Goal: Navigation & Orientation: Find specific page/section

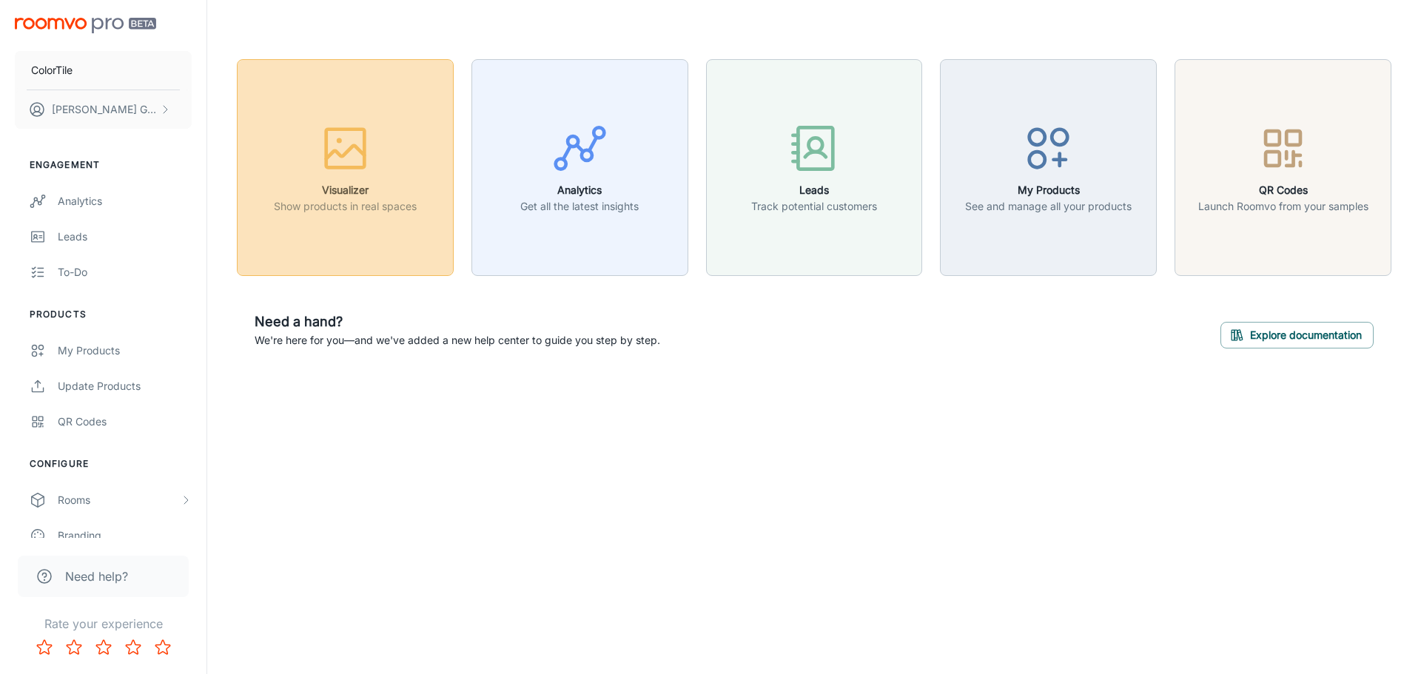
click at [363, 178] on div "button" at bounding box center [345, 151] width 143 height 61
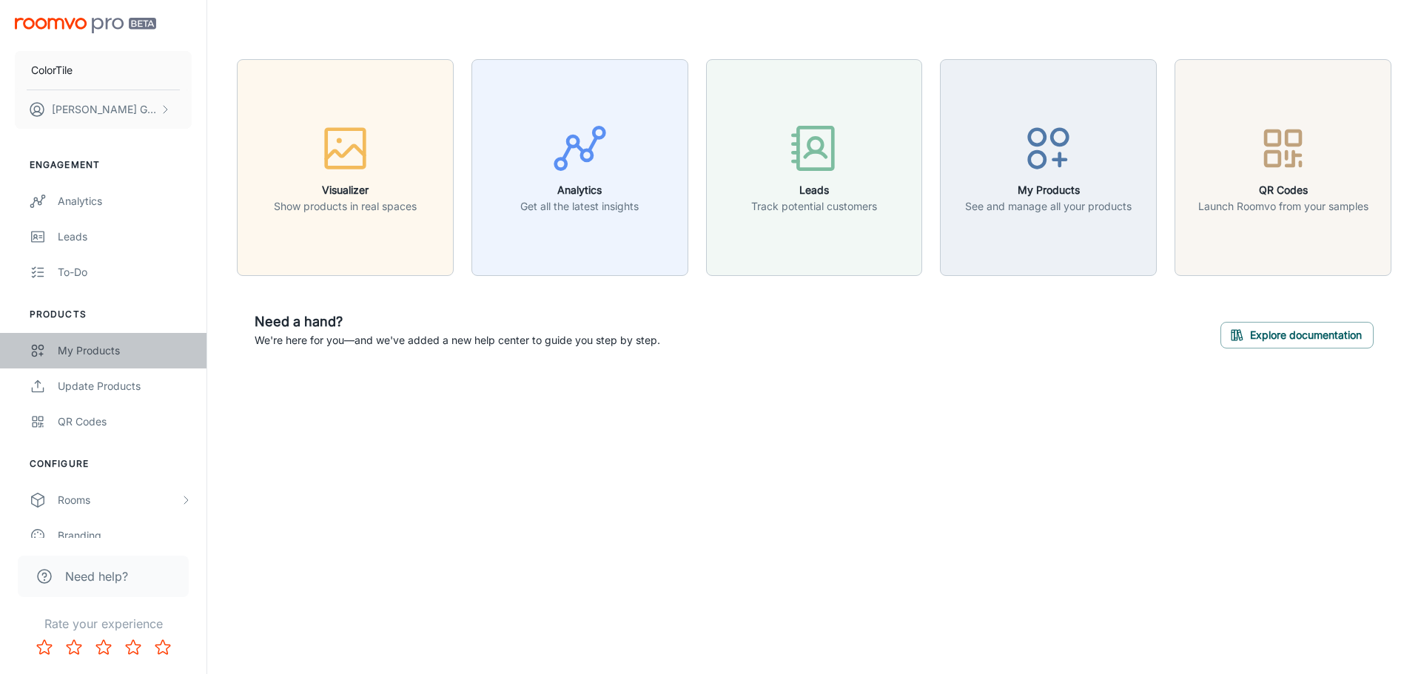
click at [104, 359] on link "My Products" at bounding box center [103, 351] width 206 height 36
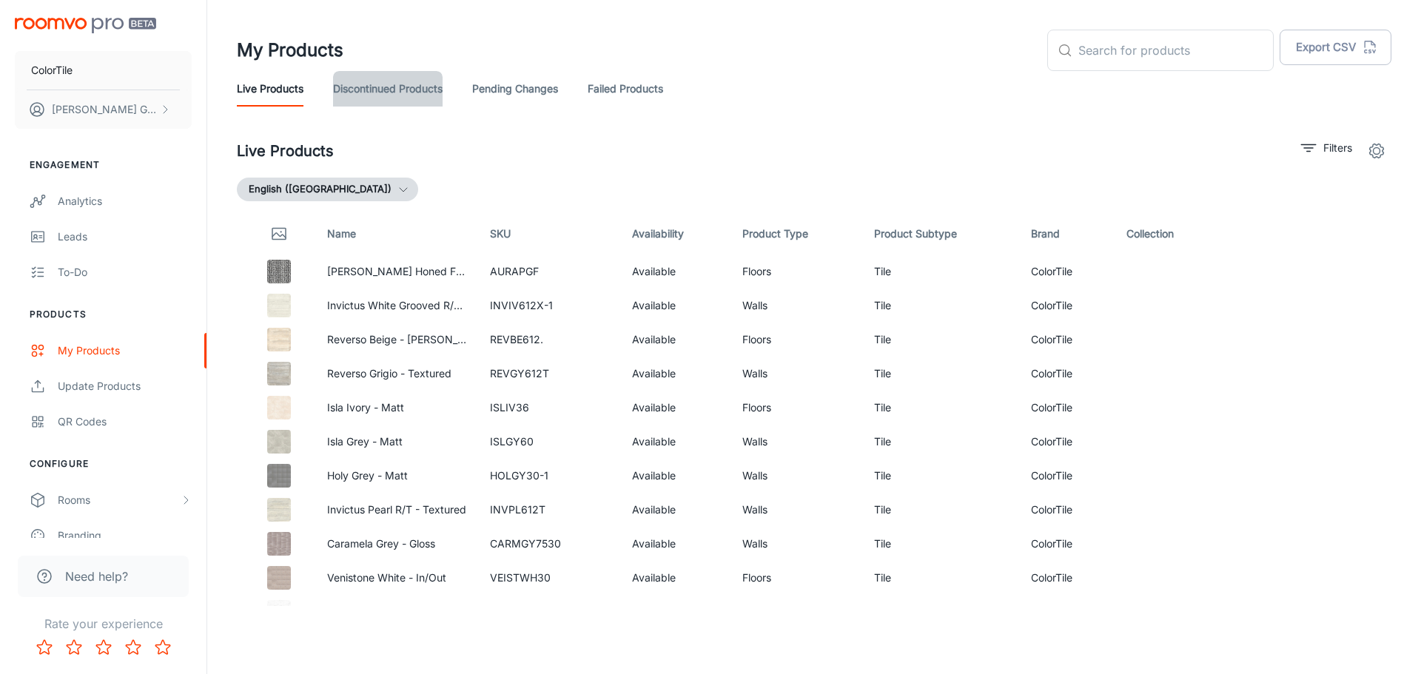
click at [417, 87] on link "Discontinued Products" at bounding box center [388, 89] width 110 height 36
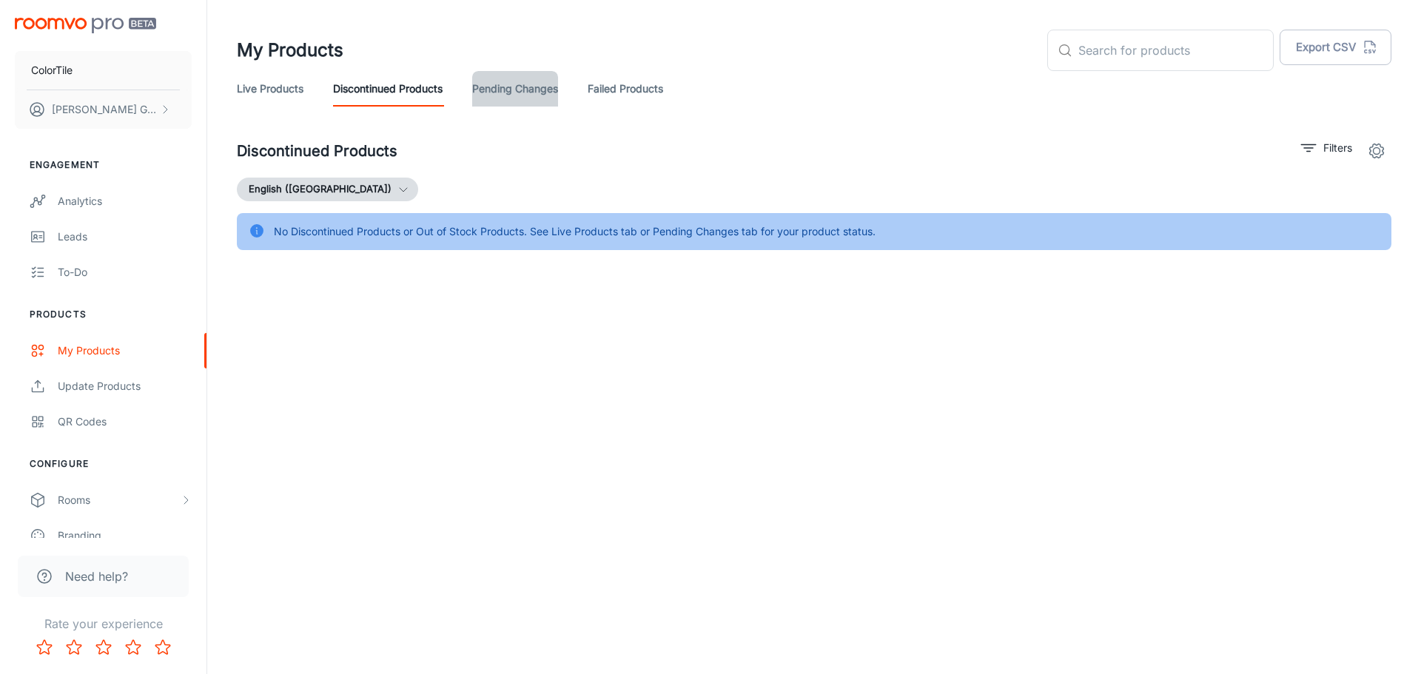
click at [519, 90] on link "Pending Changes" at bounding box center [515, 89] width 86 height 36
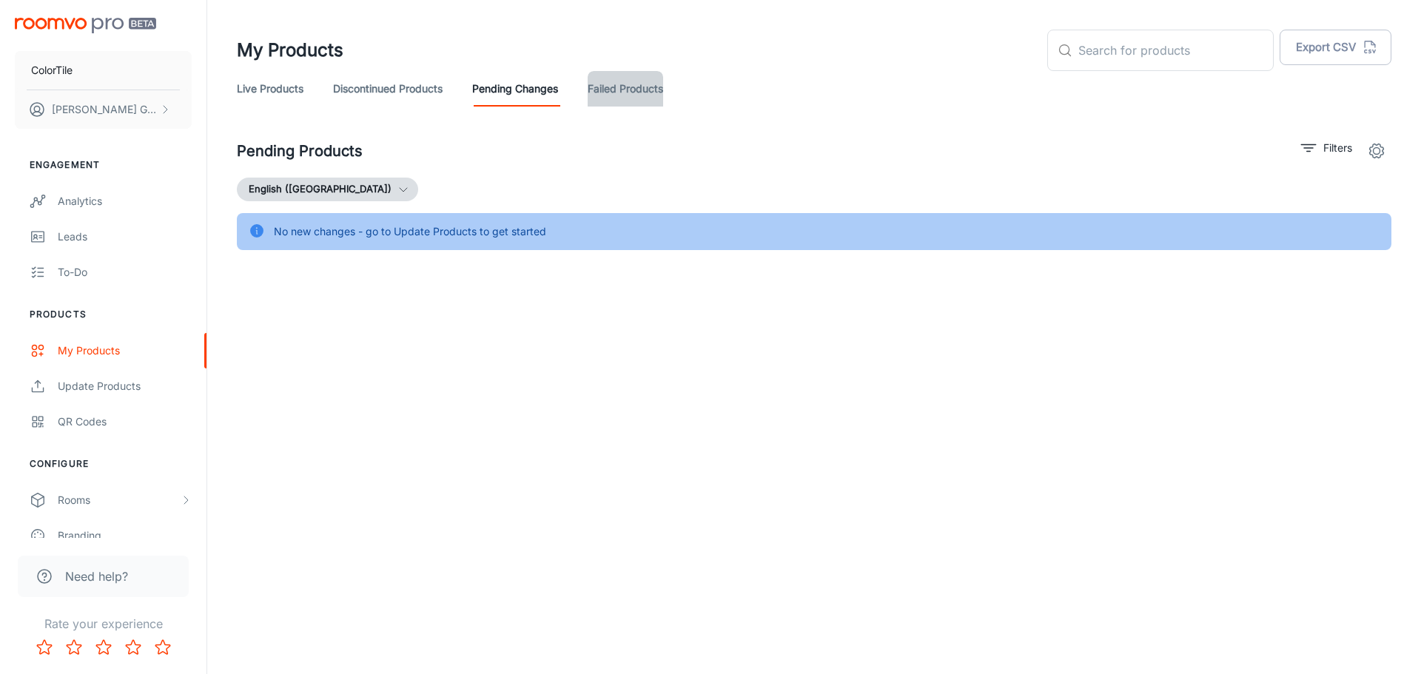
click at [602, 90] on link "Failed Products" at bounding box center [625, 89] width 75 height 36
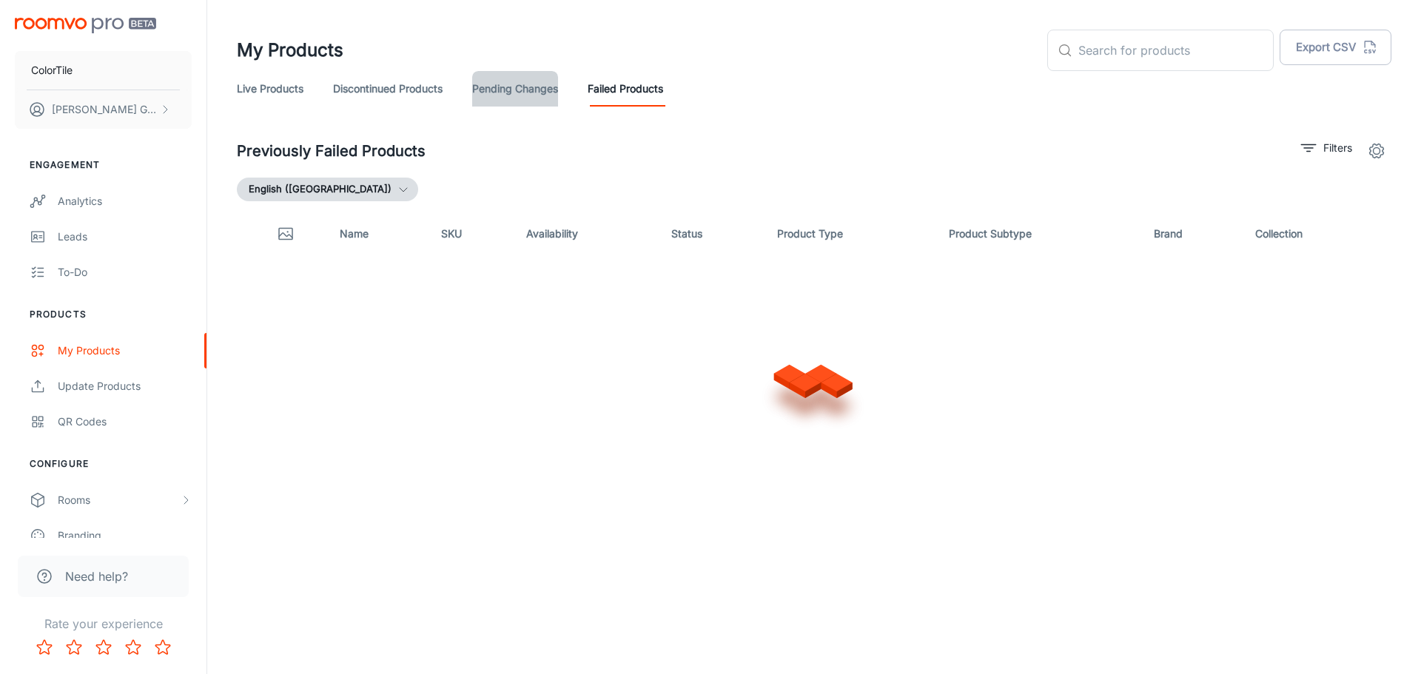
click at [520, 89] on link "Pending Changes" at bounding box center [515, 89] width 86 height 36
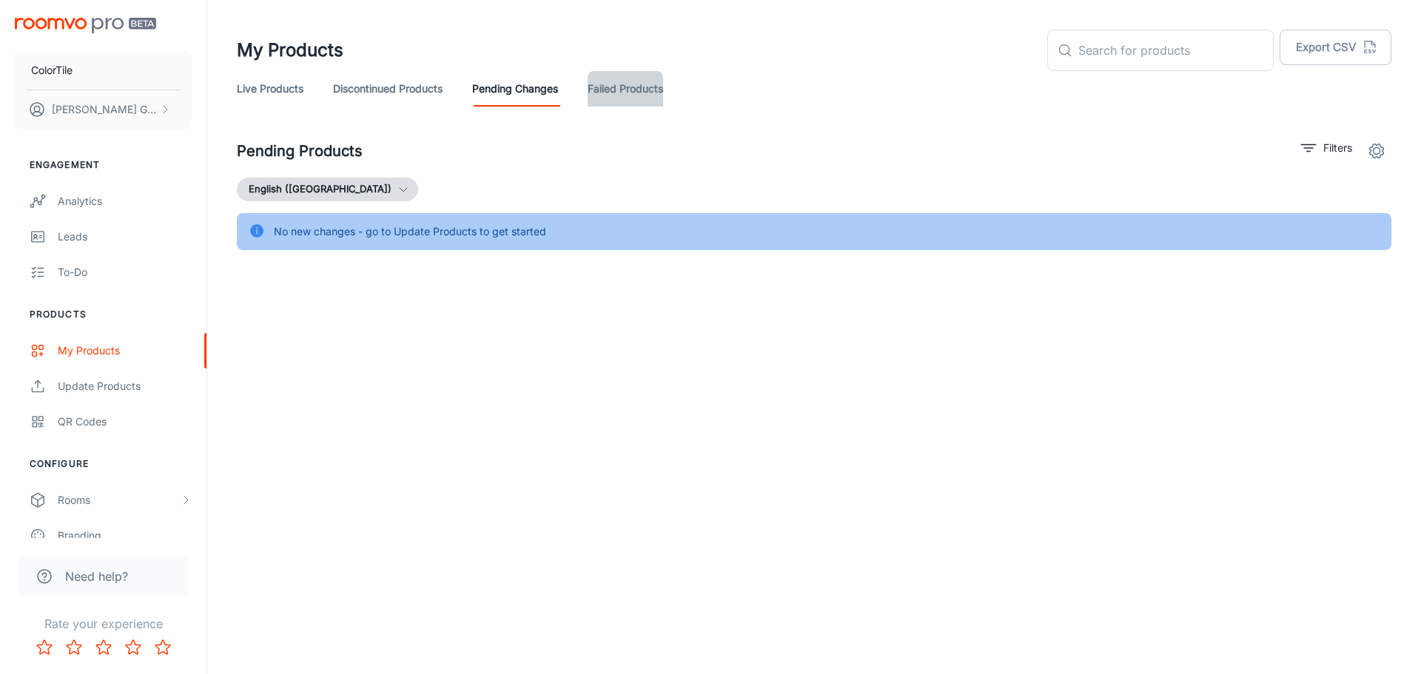
click at [623, 78] on link "Failed Products" at bounding box center [625, 89] width 75 height 36
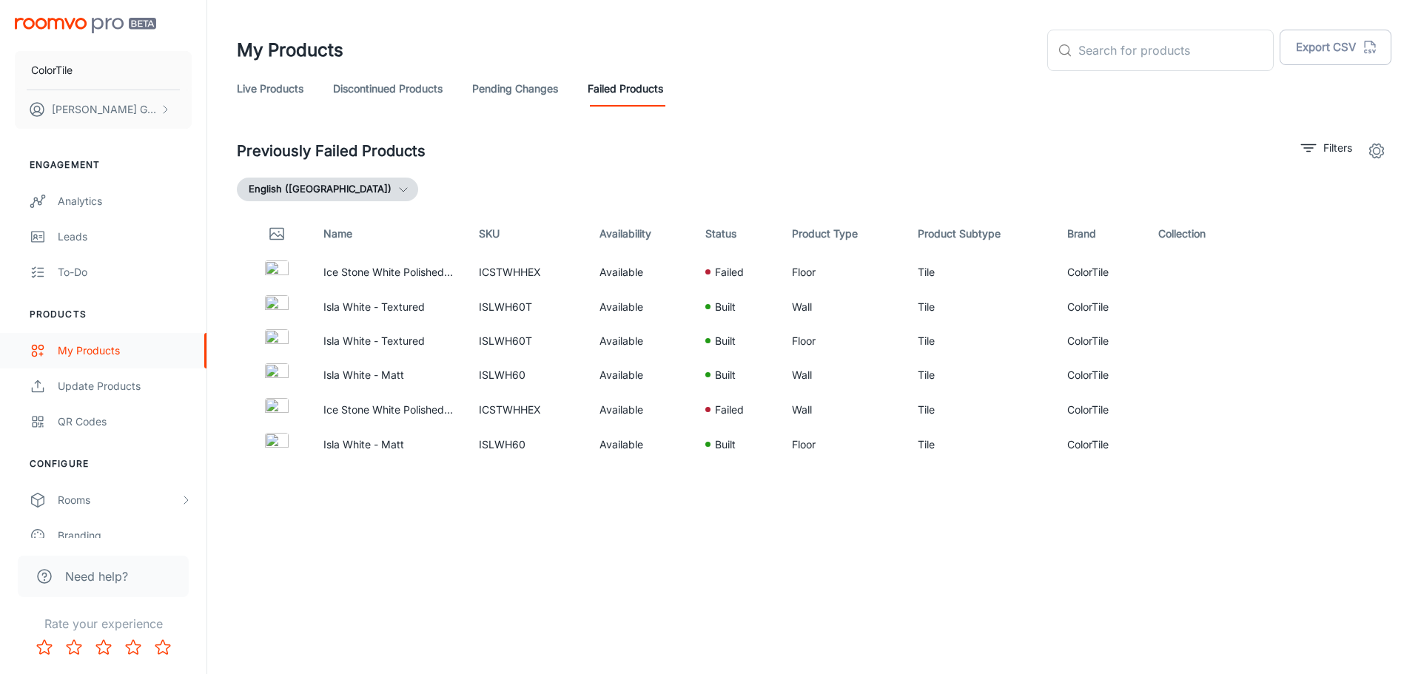
click at [68, 356] on div "My Products" at bounding box center [125, 351] width 134 height 16
click at [298, 82] on link "Live Products" at bounding box center [270, 89] width 67 height 36
